Goal: Find specific fact: Locate a discrete piece of known information

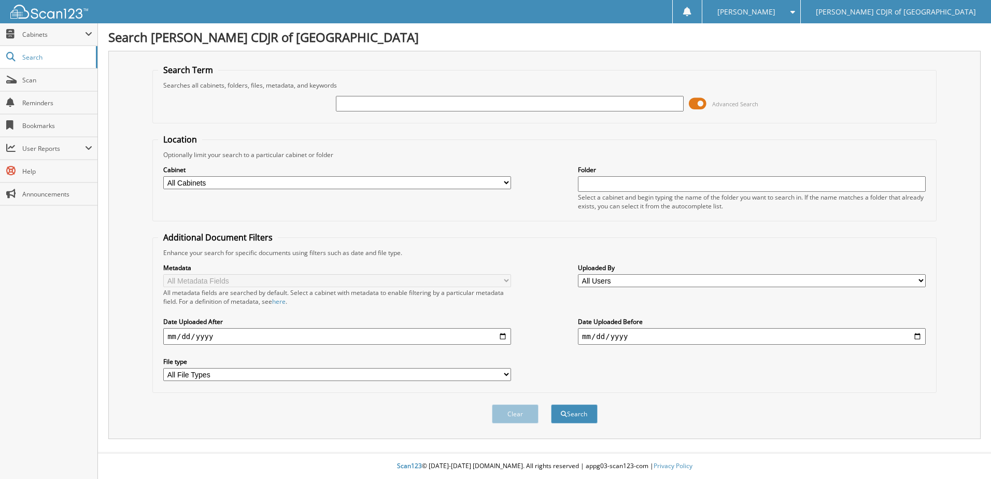
click at [391, 105] on input "text" at bounding box center [510, 104] width 348 height 16
type input "535574"
click at [551, 404] on button "Search" at bounding box center [574, 413] width 47 height 19
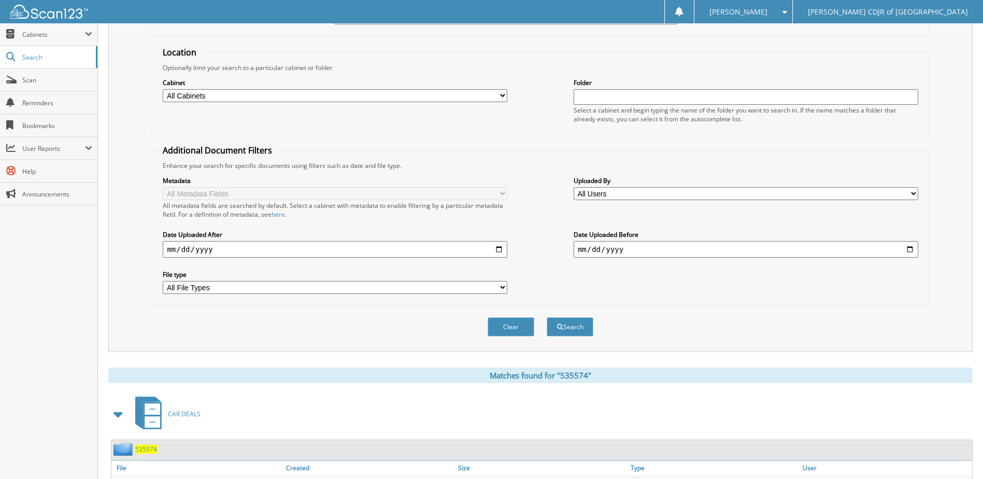
scroll to position [141, 0]
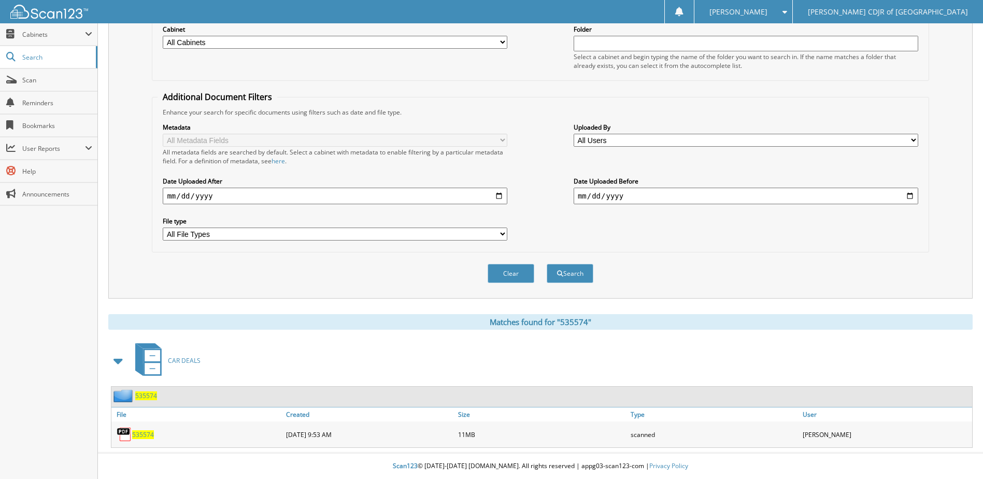
click at [144, 395] on span "535574" at bounding box center [146, 395] width 22 height 9
